Goal: Transaction & Acquisition: Book appointment/travel/reservation

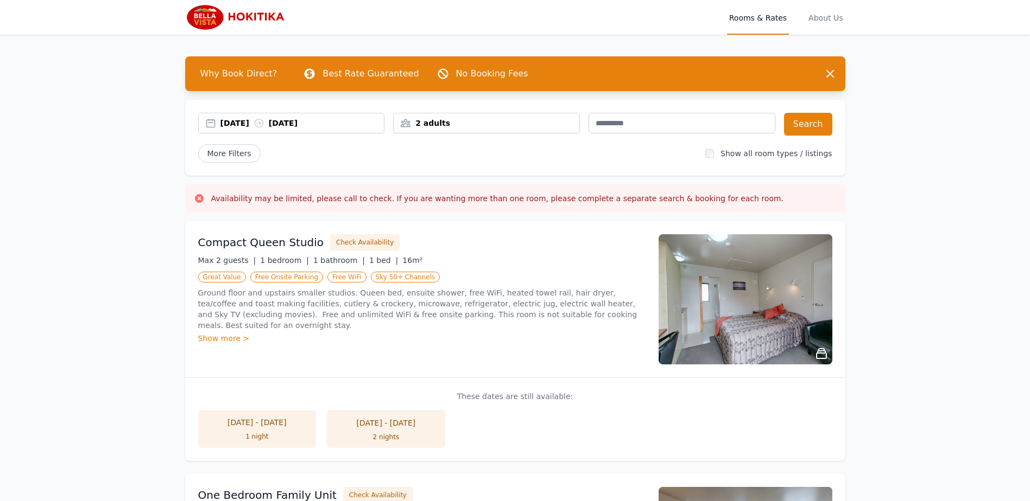
click at [255, 123] on div "[DATE] [DATE]" at bounding box center [302, 123] width 164 height 11
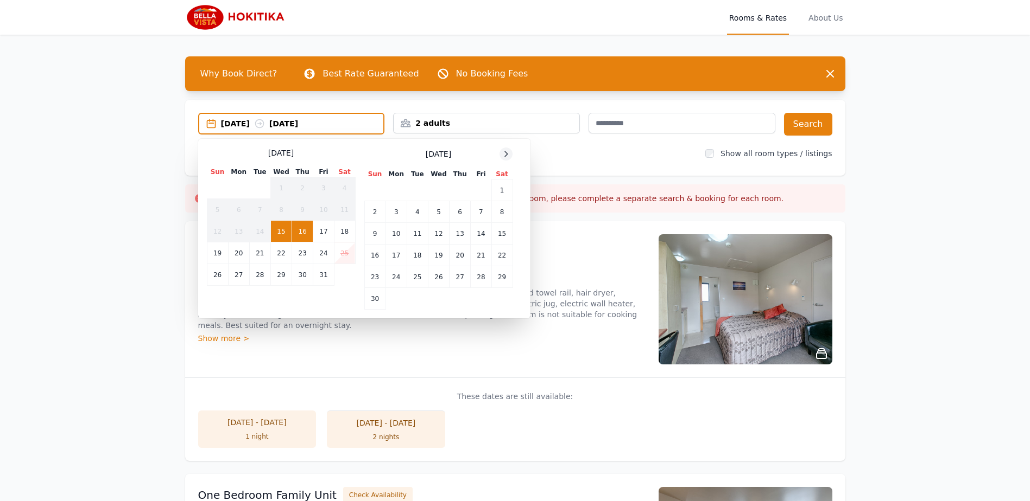
click at [507, 154] on icon at bounding box center [506, 153] width 3 height 5
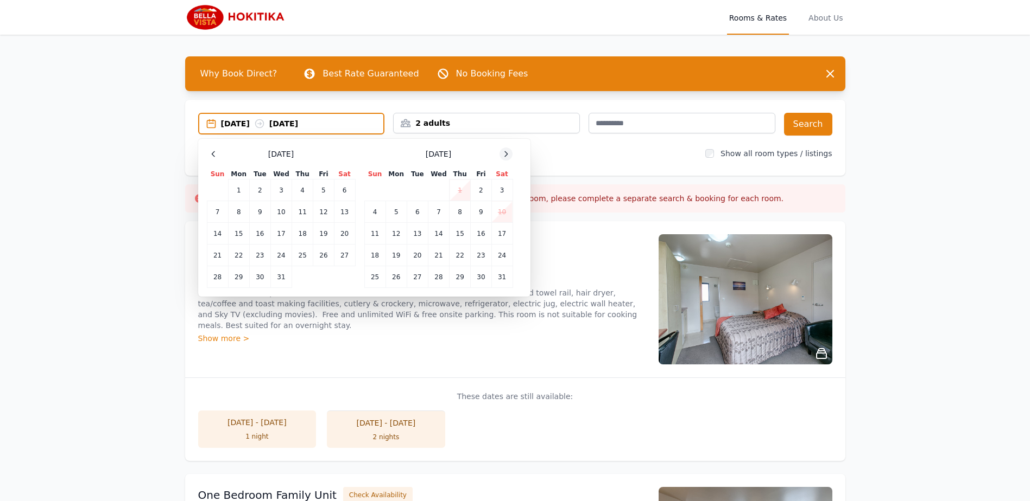
click at [507, 154] on icon at bounding box center [506, 153] width 3 height 5
click at [474, 211] on td "13" at bounding box center [481, 212] width 21 height 22
click at [371, 237] on td "15" at bounding box center [374, 234] width 21 height 22
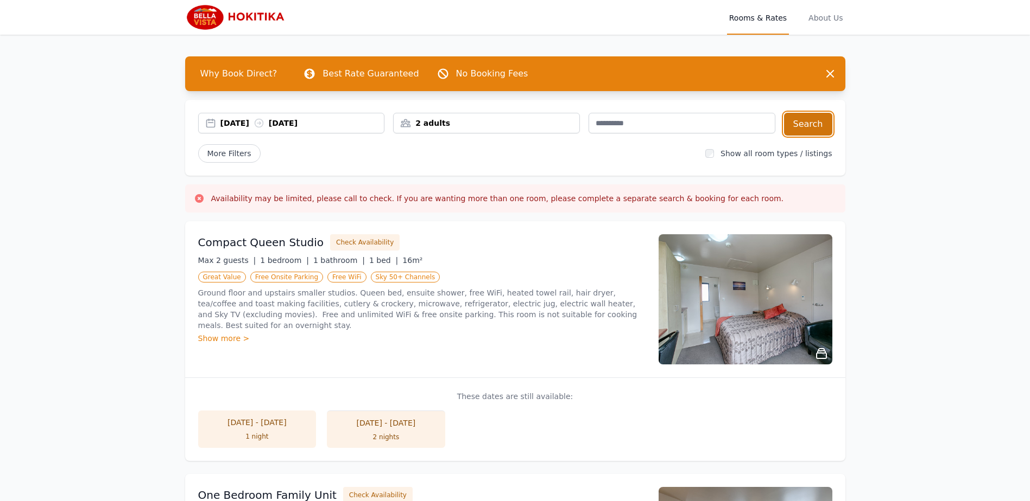
click at [804, 126] on button "Search" at bounding box center [808, 124] width 48 height 23
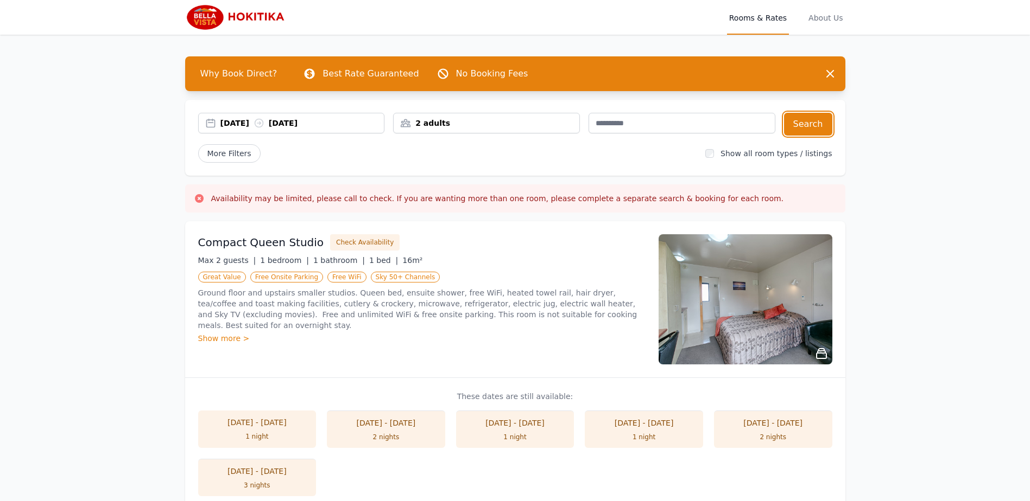
click at [240, 124] on div "[DATE] [DATE]" at bounding box center [302, 123] width 164 height 11
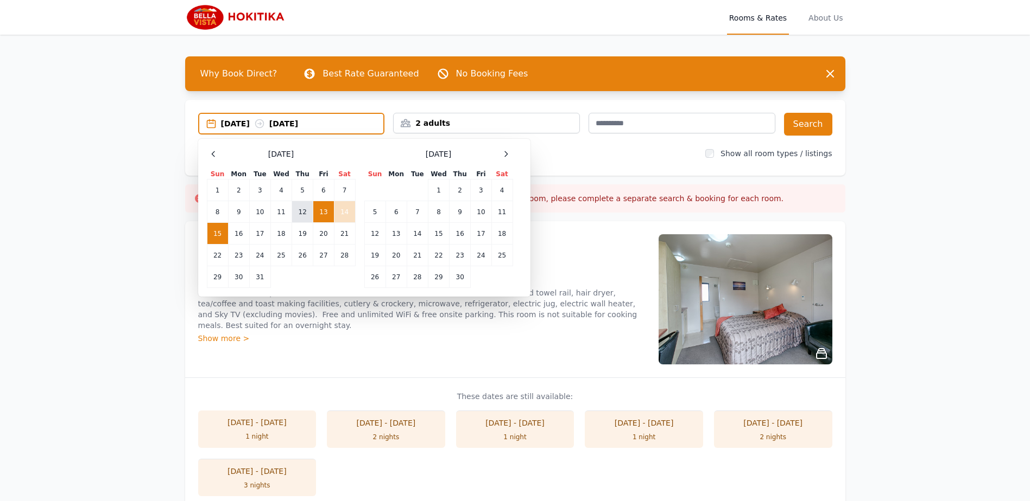
click at [302, 212] on td "12" at bounding box center [302, 212] width 21 height 22
click at [232, 234] on td "16" at bounding box center [238, 234] width 21 height 22
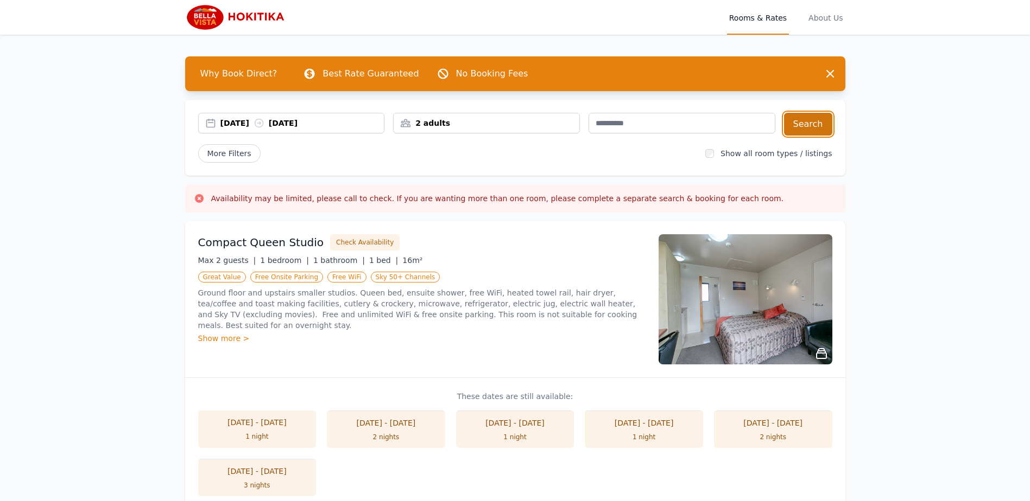
click at [805, 125] on button "Search" at bounding box center [808, 124] width 48 height 23
